Goal: Information Seeking & Learning: Find specific fact

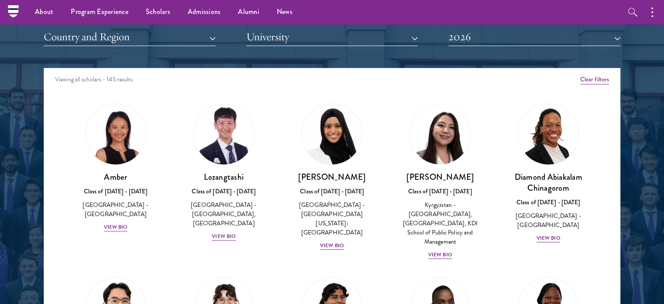
scroll to position [961, 0]
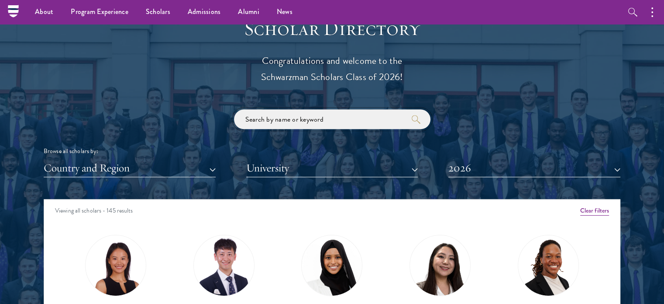
click at [330, 118] on input "search" at bounding box center [332, 119] width 197 height 20
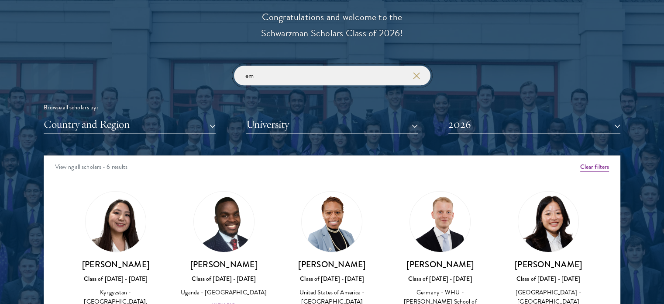
scroll to position [87, 0]
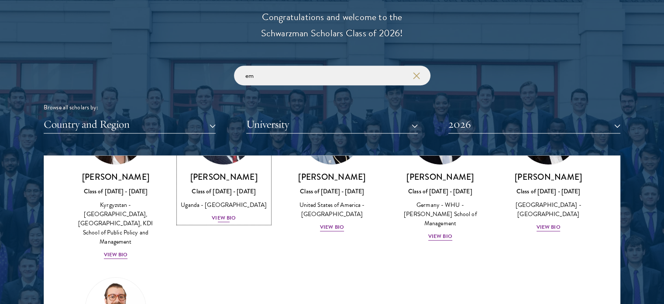
click at [238, 169] on link "[PERSON_NAME] Class of [DATE] - [DATE] [GEOGRAPHIC_DATA] - [GEOGRAPHIC_DATA] [G…" at bounding box center [224, 163] width 91 height 119
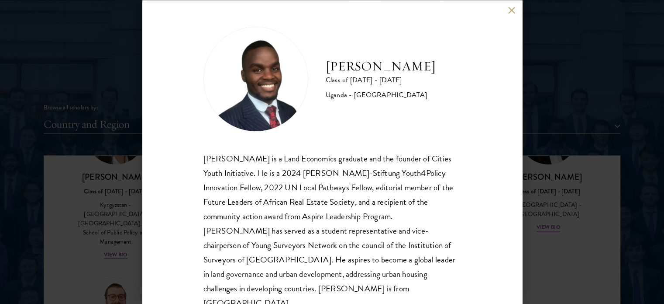
click at [217, 160] on div "[PERSON_NAME] is a Land Economics graduate and the founder of Cities Youth Init…" at bounding box center [333, 230] width 258 height 159
copy div "[PERSON_NAME]"
click at [513, 11] on button at bounding box center [511, 10] width 7 height 7
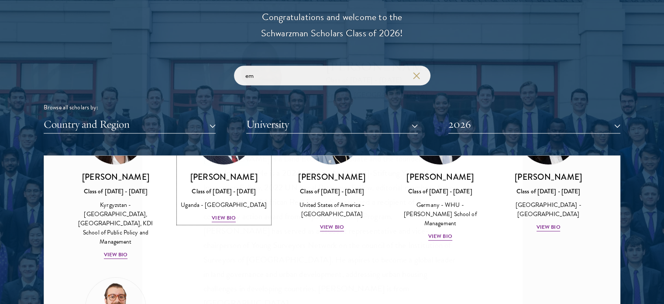
scroll to position [35, 0]
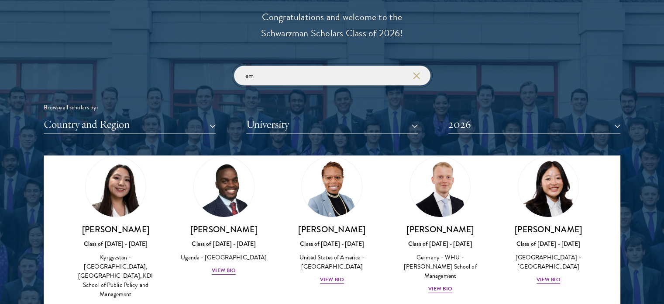
drag, startPoint x: 274, startPoint y: 73, endPoint x: 216, endPoint y: 75, distance: 58.1
click at [217, 75] on div "em Browse all scholars by: Country and Region All Countries and Regions [GEOGRA…" at bounding box center [332, 100] width 577 height 68
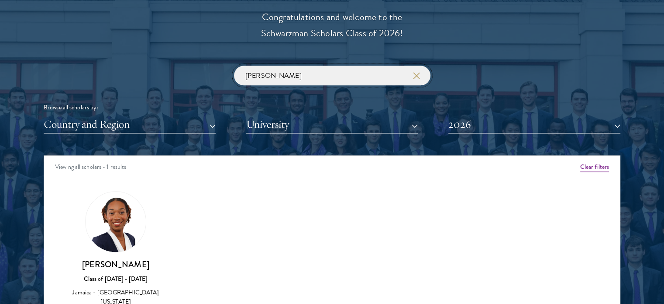
scroll to position [1048, 0]
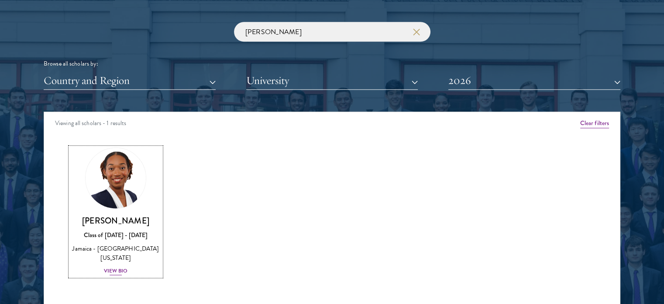
click at [129, 216] on h3 "[PERSON_NAME]" at bounding box center [115, 220] width 91 height 11
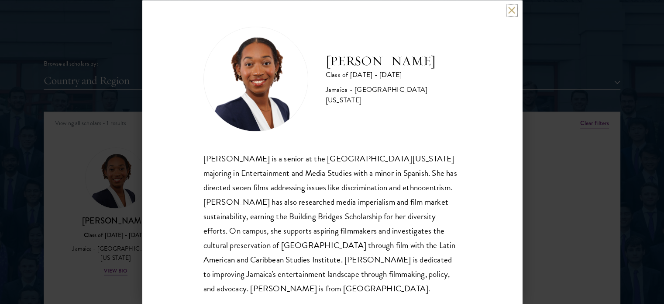
click at [515, 12] on button at bounding box center [511, 10] width 7 height 7
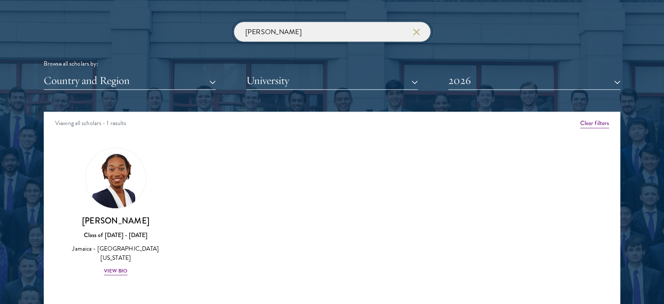
click at [281, 38] on input "[PERSON_NAME]" at bounding box center [332, 32] width 197 height 20
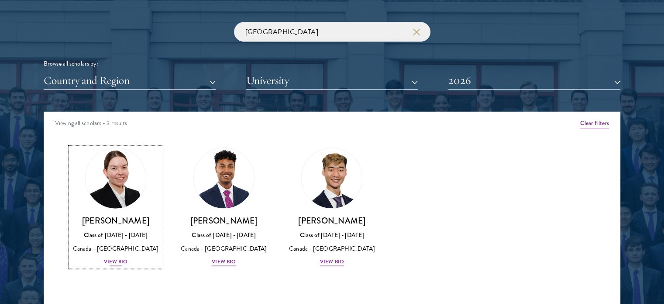
click at [121, 176] on img at bounding box center [116, 178] width 66 height 66
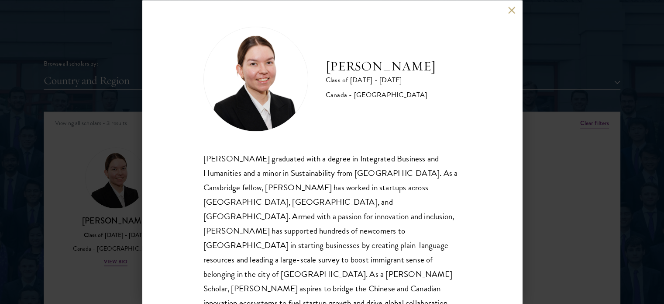
click at [369, 96] on div "Canada - [GEOGRAPHIC_DATA]" at bounding box center [381, 95] width 110 height 10
copy div "McMaster"
click at [510, 9] on button at bounding box center [511, 10] width 7 height 7
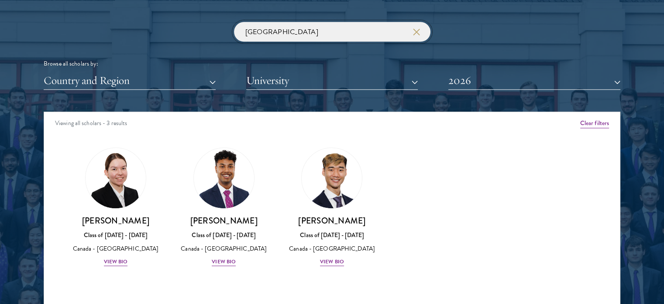
click at [349, 33] on input "[GEOGRAPHIC_DATA]" at bounding box center [332, 32] width 197 height 20
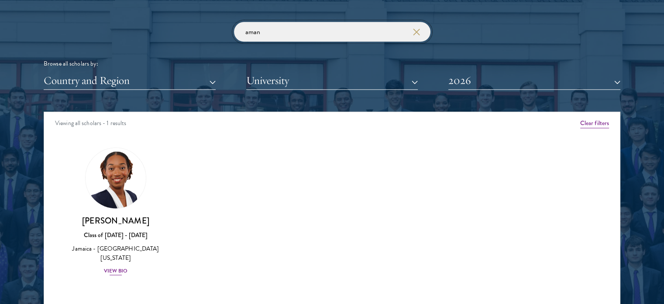
type input "aman"
click at [105, 218] on h3 "[PERSON_NAME]" at bounding box center [115, 220] width 91 height 11
